Goal: Transaction & Acquisition: Purchase product/service

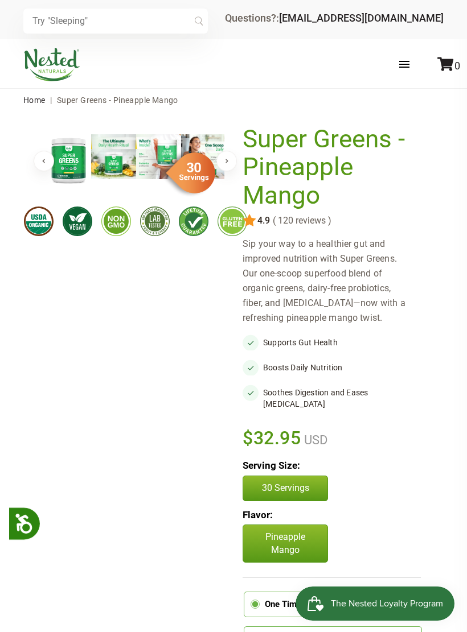
click at [203, 15] on input "text" at bounding box center [115, 21] width 184 height 25
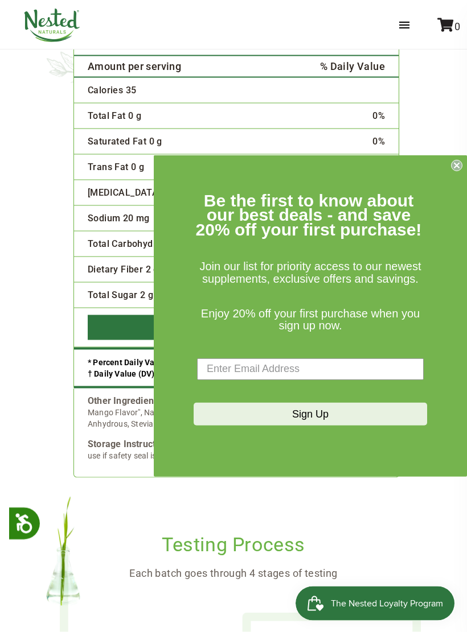
scroll to position [3201, 0]
click at [455, 165] on circle "Close dialog" at bounding box center [456, 165] width 11 height 11
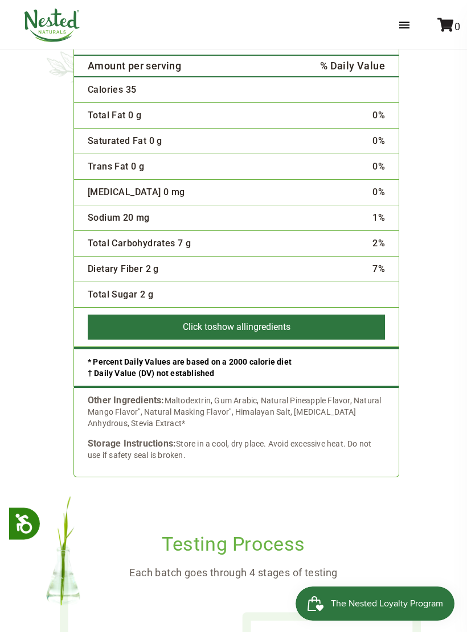
click at [403, 26] on label at bounding box center [416, 25] width 56 height 33
click at [0, 0] on input "checkbox" at bounding box center [0, 0] width 0 height 0
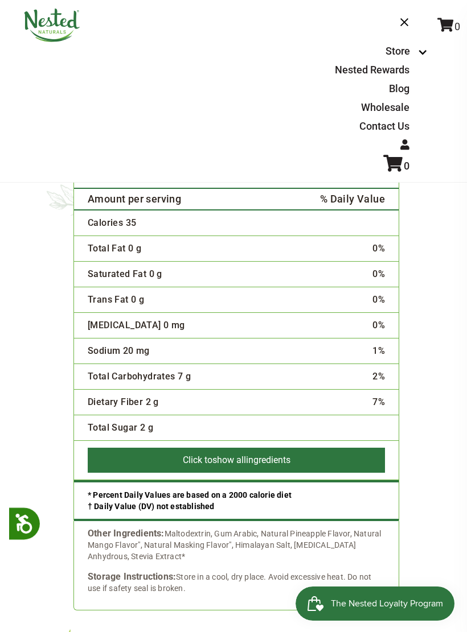
click at [397, 20] on label at bounding box center [416, 25] width 56 height 33
click at [0, 0] on input "checkbox" at bounding box center [0, 0] width 0 height 0
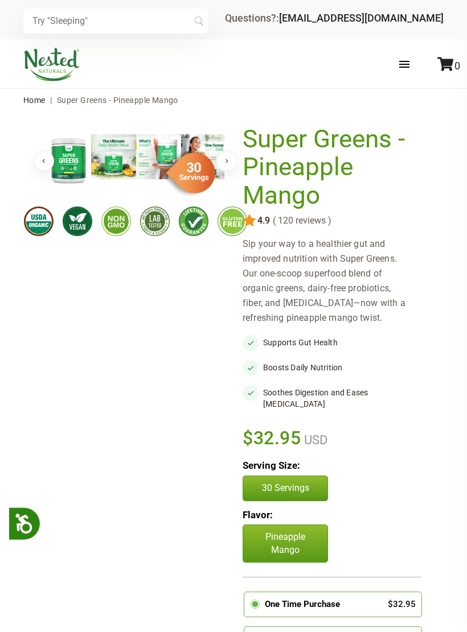
click at [457, 11] on div "× Recommended Products Previous 150 4.9 ( 150 reviews ) [PERSON_NAME] Gentle Sl…" at bounding box center [233, 19] width 467 height 39
